Goal: Contribute content: Contribute content

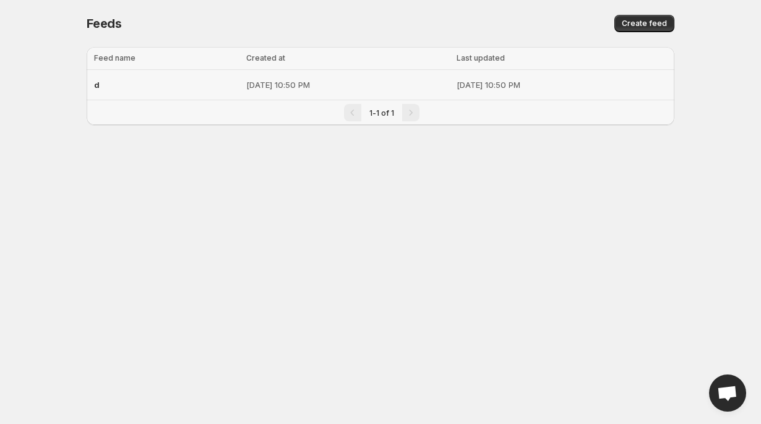
click at [246, 87] on p "[DATE] 10:50 PM" at bounding box center [347, 85] width 203 height 12
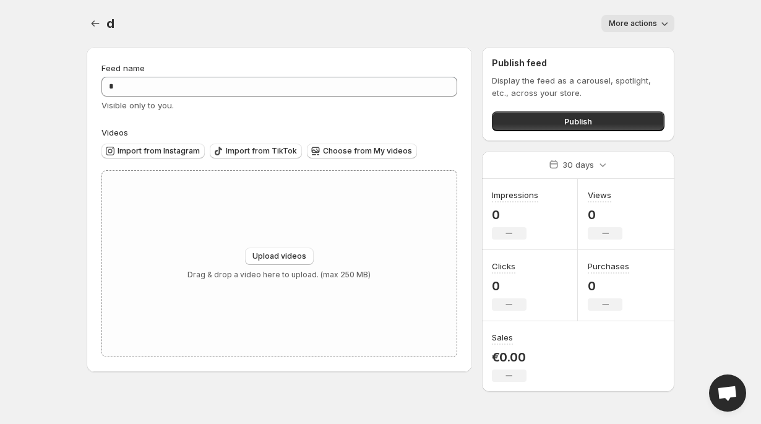
click at [666, 24] on icon "button" at bounding box center [665, 24] width 6 height 4
click at [540, 9] on div "d. This page is ready d More actions More actions More actions" at bounding box center [381, 23] width 588 height 47
click at [152, 71] on div "Feed name" at bounding box center [279, 68] width 356 height 12
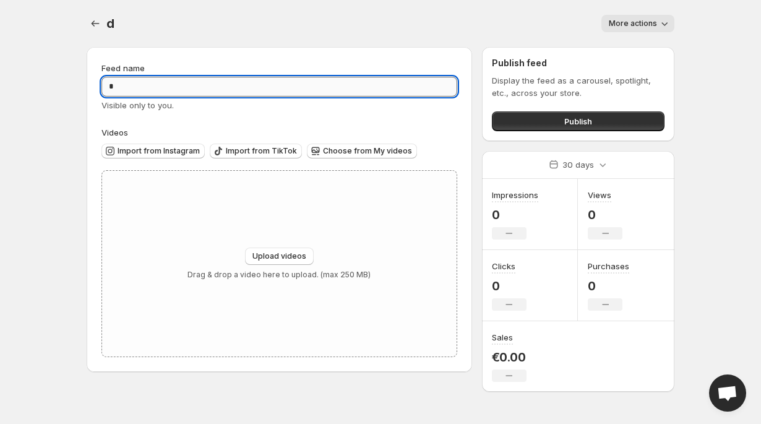
click at [152, 85] on input "*" at bounding box center [279, 87] width 356 height 20
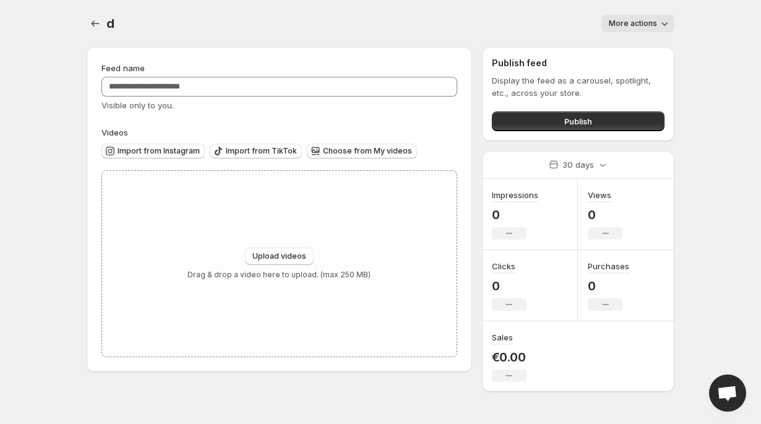
click at [430, 40] on div "d. This page is ready d More actions More actions More actions" at bounding box center [381, 23] width 588 height 47
click at [473, 59] on div "Feed name Visible only to you. Videos Import from Instagram Import from TikTok …" at bounding box center [376, 214] width 598 height 355
click at [473, 54] on div "Feed name Visible only to you. Videos Import from Instagram Import from TikTok …" at bounding box center [376, 214] width 598 height 355
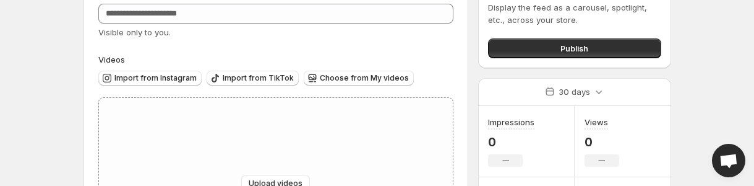
scroll to position [179, 0]
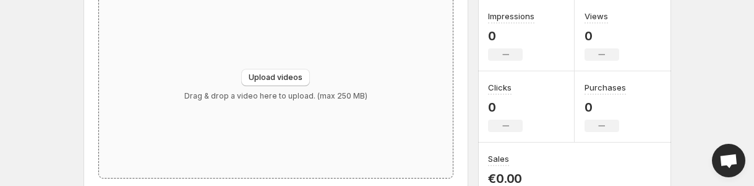
click at [197, 72] on div "Upload videos Drag & drop a video here to upload. (max 250 MB)" at bounding box center [275, 85] width 183 height 32
click at [93, 108] on div "Feed name Visible only to you. Videos Import from Instagram Import from TikTok …" at bounding box center [276, 30] width 385 height 325
click at [92, 75] on div "Feed name Visible only to you. Videos Import from Instagram Import from TikTok …" at bounding box center [276, 30] width 385 height 325
